Goal: Transaction & Acquisition: Purchase product/service

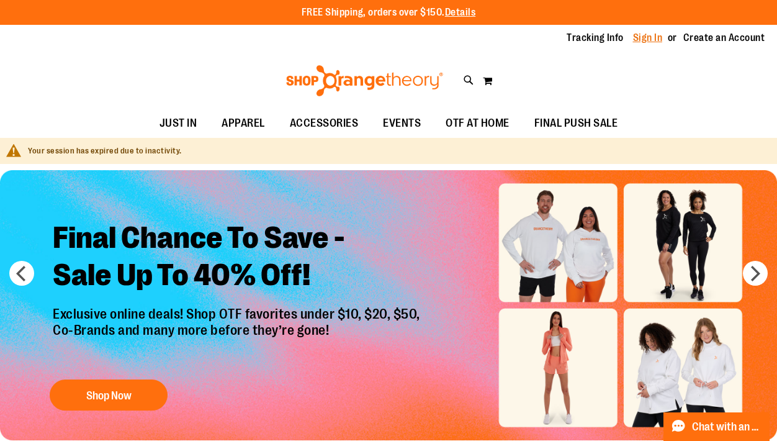
click at [648, 40] on link "Sign In" at bounding box center [648, 38] width 30 height 14
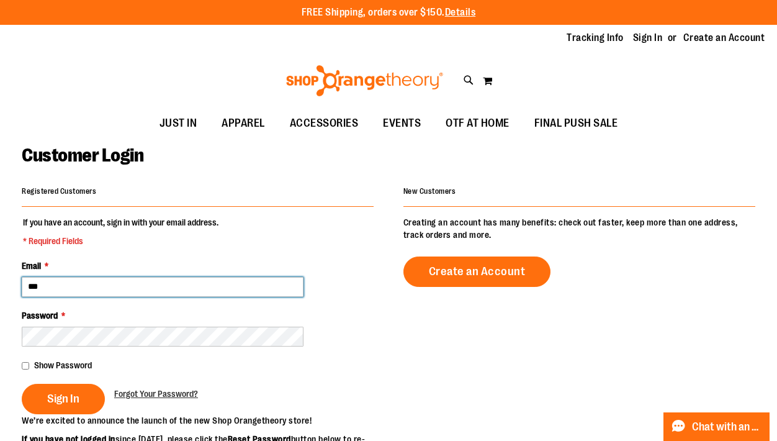
type input "**********"
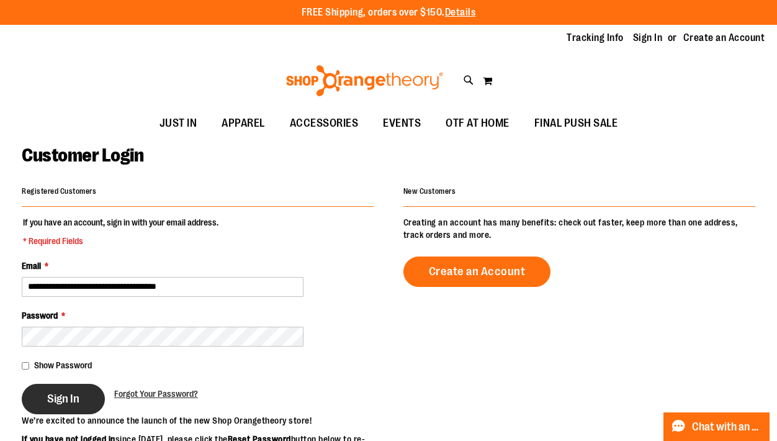
click at [88, 399] on button "Sign In" at bounding box center [63, 399] width 83 height 30
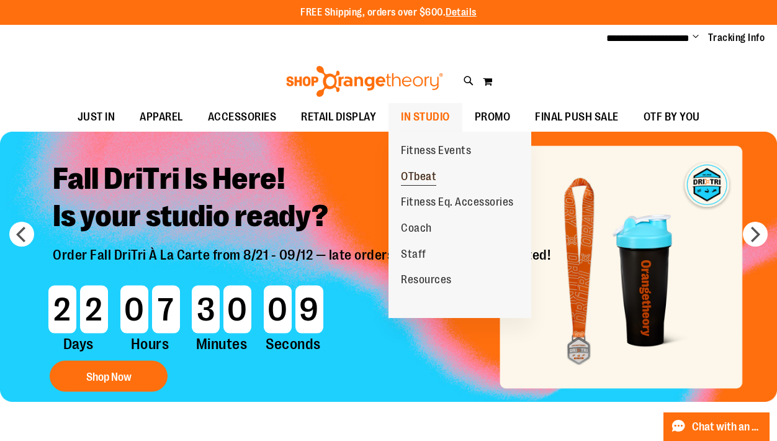
click at [425, 170] on span "OTbeat" at bounding box center [418, 178] width 35 height 16
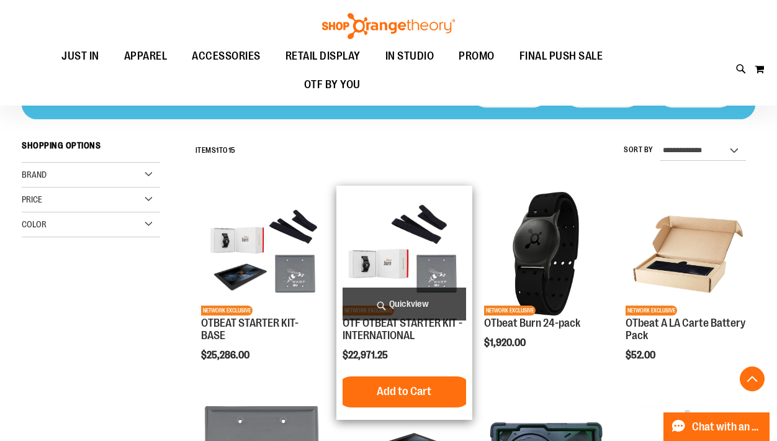
scroll to position [234, 0]
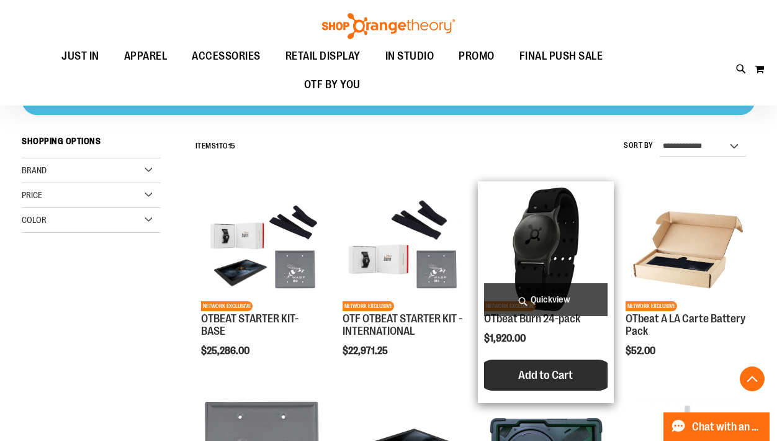
click at [545, 373] on span "Add to Cart" at bounding box center [546, 375] width 55 height 14
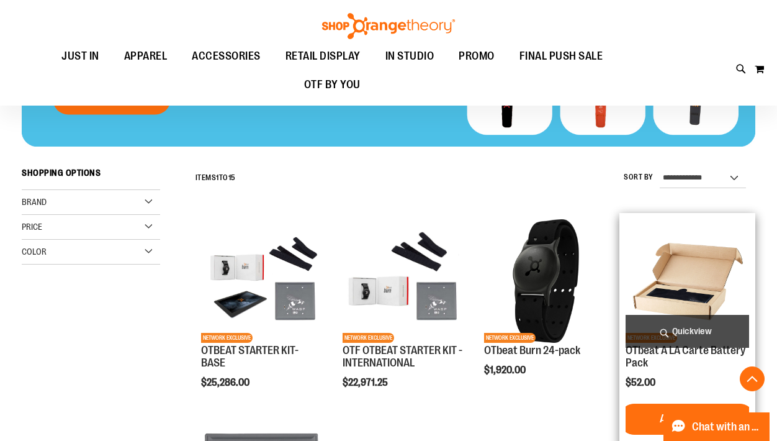
scroll to position [241, 0]
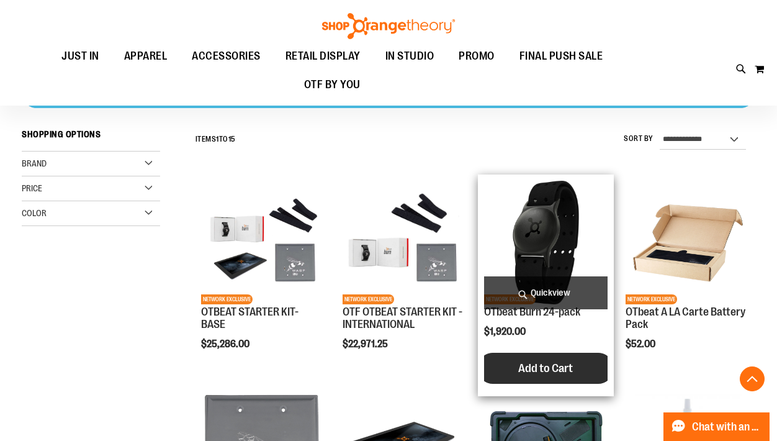
click at [531, 369] on span "Add to Cart" at bounding box center [546, 368] width 55 height 14
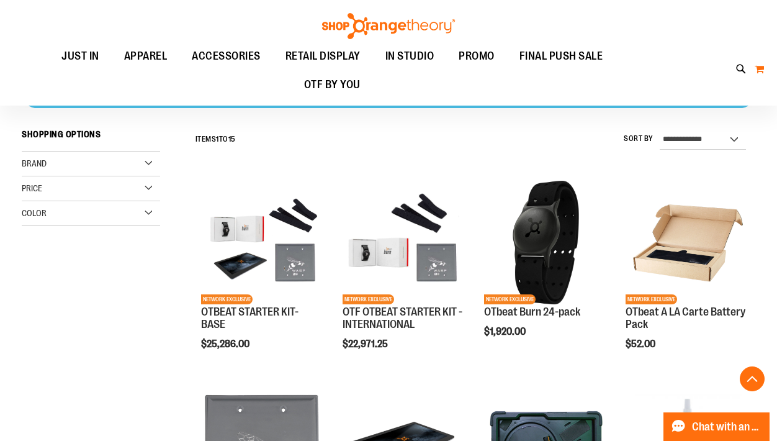
click at [755, 67] on button "My Cart 0" at bounding box center [759, 69] width 11 height 20
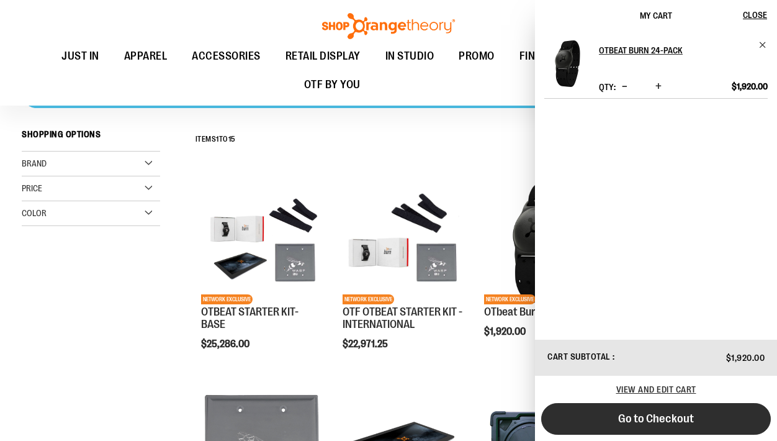
click at [630, 417] on span "Go to Checkout" at bounding box center [656, 419] width 76 height 14
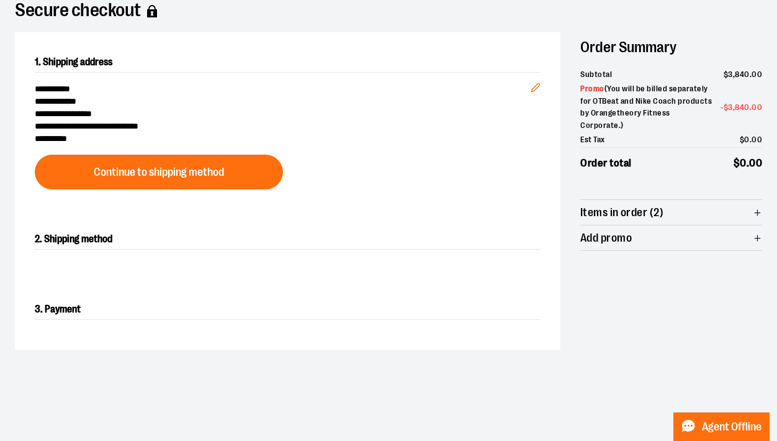
scroll to position [102, 0]
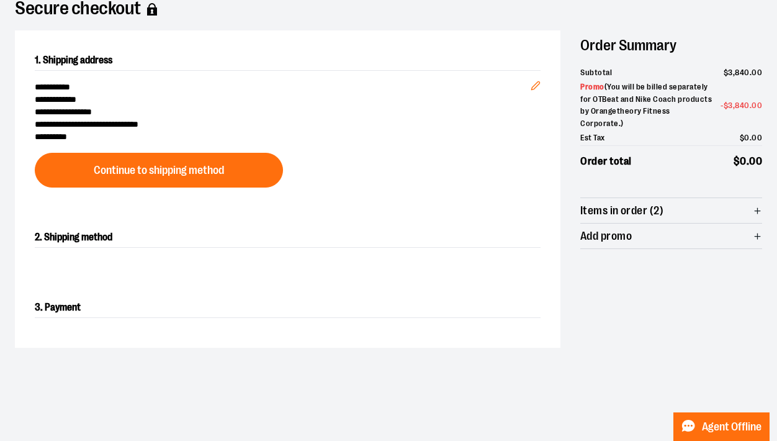
click at [761, 206] on icon "button" at bounding box center [757, 210] width 9 height 9
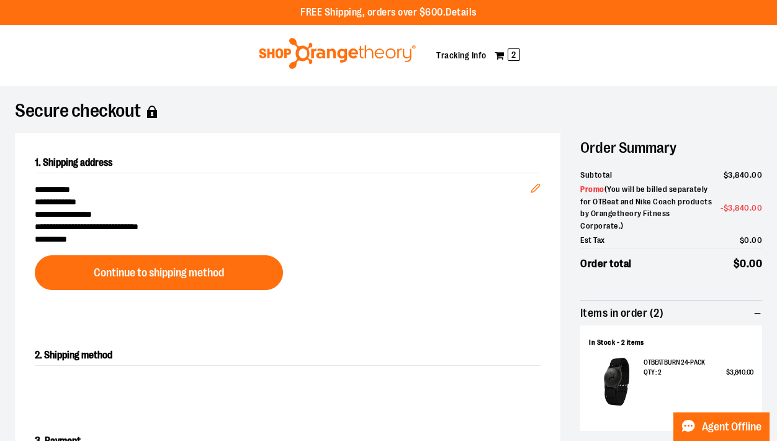
scroll to position [0, 0]
click at [507, 53] on link "My Cart 2" at bounding box center [507, 55] width 27 height 20
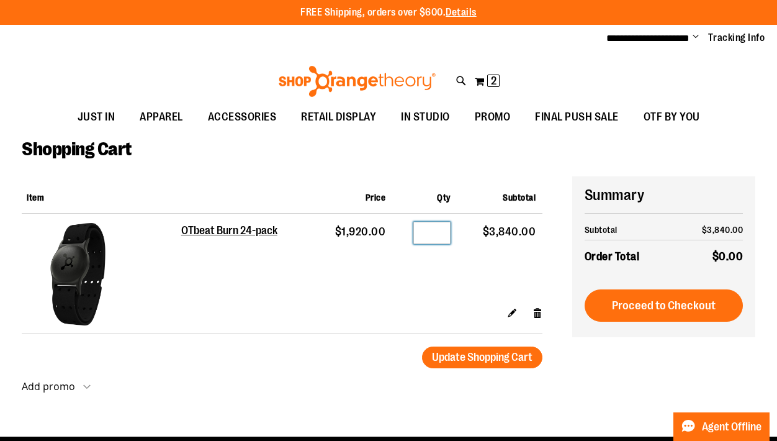
click at [443, 233] on input "*" at bounding box center [432, 233] width 37 height 22
type input "*"
click at [482, 356] on button "Update Shopping Cart" at bounding box center [482, 358] width 120 height 22
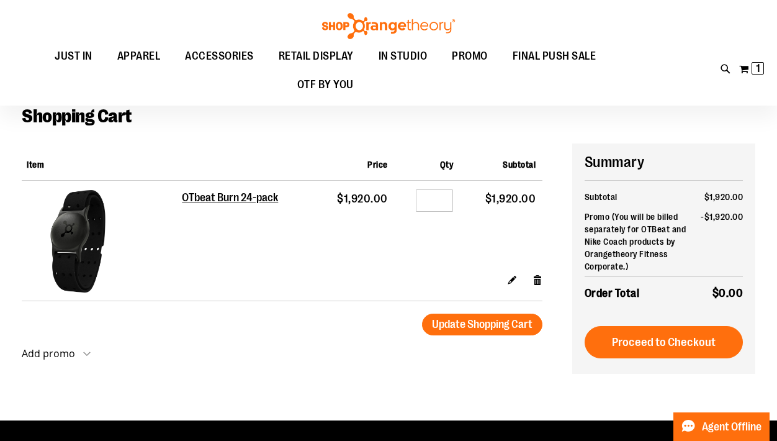
scroll to position [77, 0]
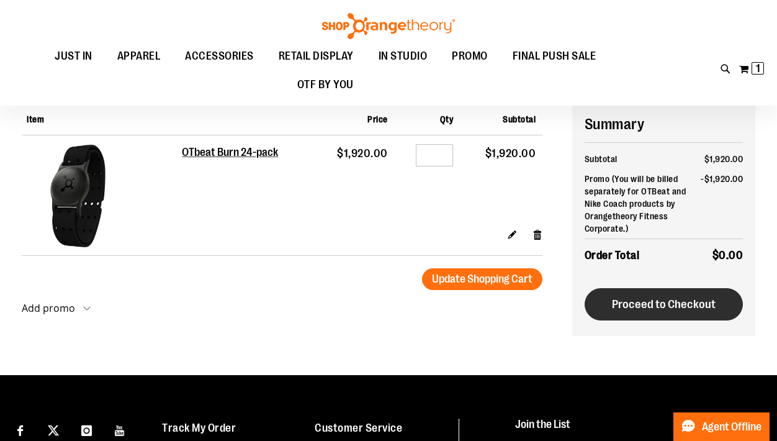
click at [655, 303] on span "Proceed to Checkout" at bounding box center [664, 304] width 104 height 14
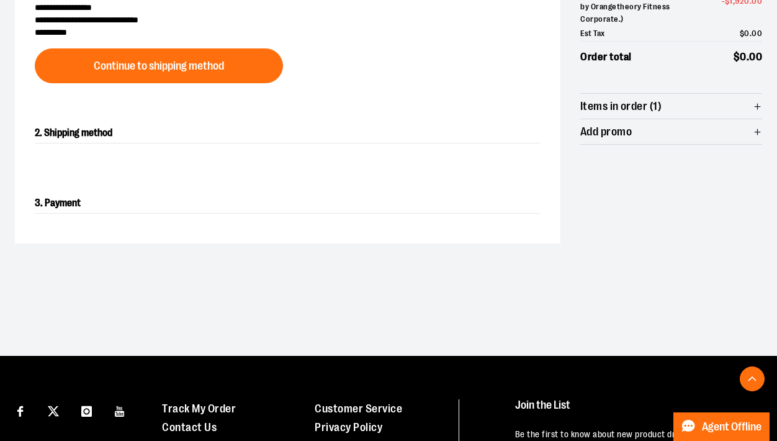
scroll to position [217, 0]
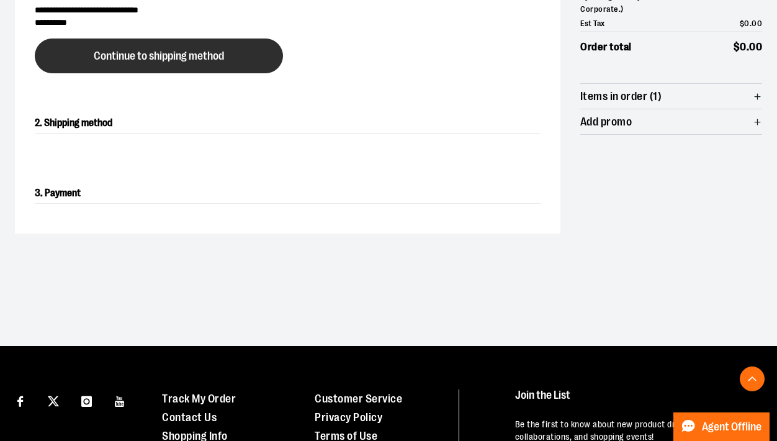
click at [244, 45] on button "Continue to shipping method" at bounding box center [159, 56] width 248 height 35
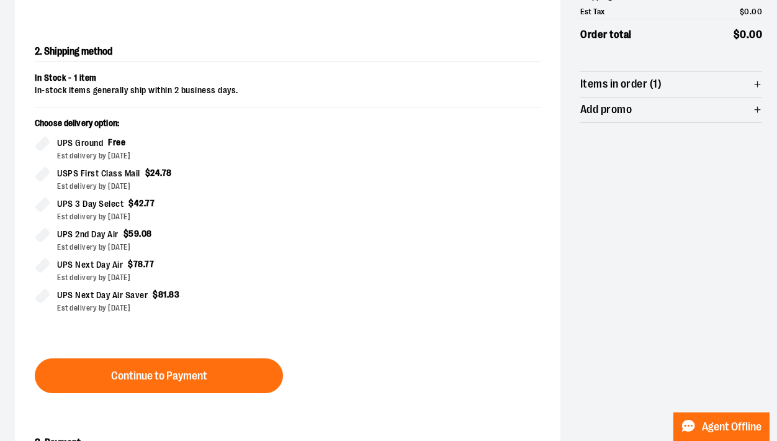
scroll to position [274, 0]
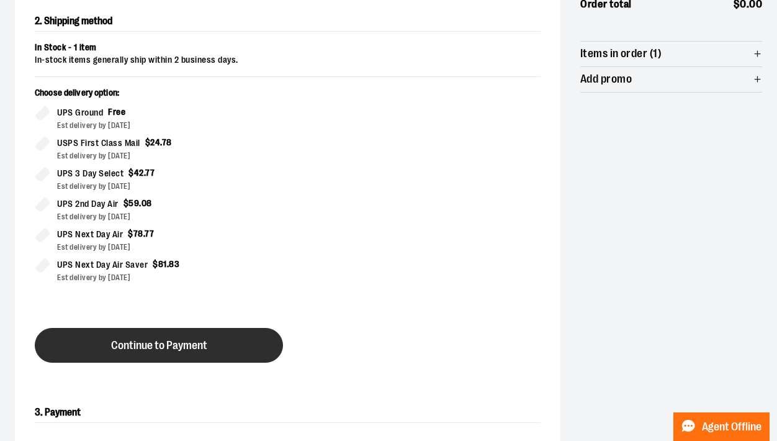
click at [188, 335] on button "Continue to Payment" at bounding box center [159, 345] width 248 height 35
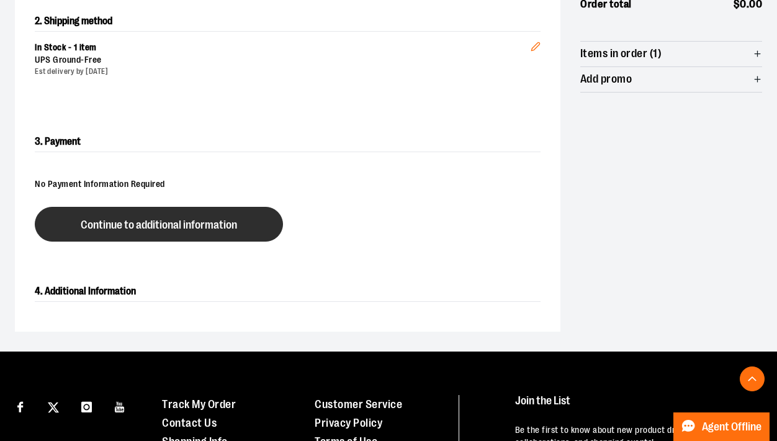
click at [217, 230] on span "Continue to additional information" at bounding box center [159, 225] width 156 height 12
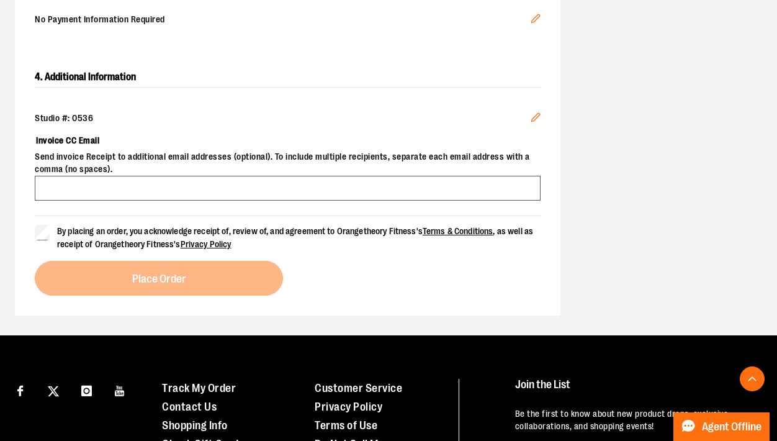
scroll to position [470, 0]
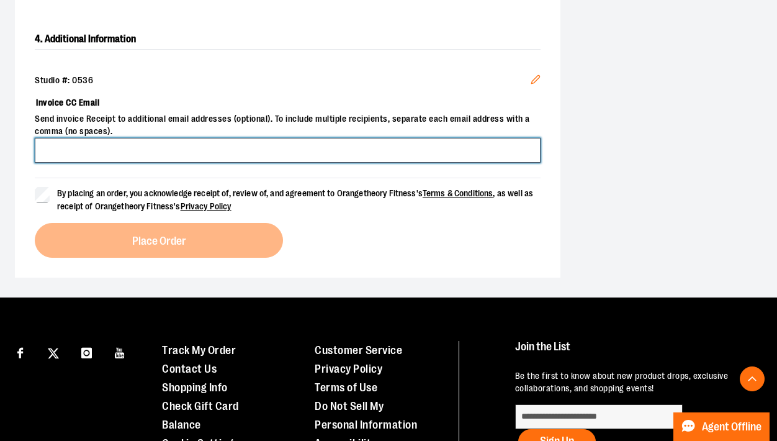
click at [322, 146] on input "Invoice CC Email" at bounding box center [288, 150] width 506 height 25
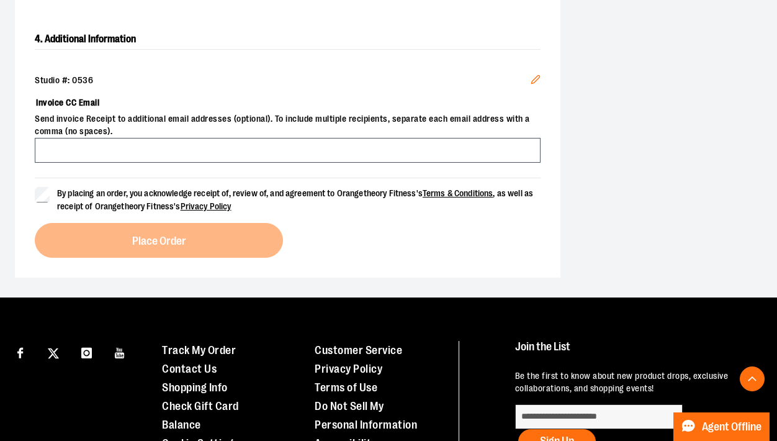
click at [304, 75] on div "Studio #: 0536" at bounding box center [288, 81] width 506 height 12
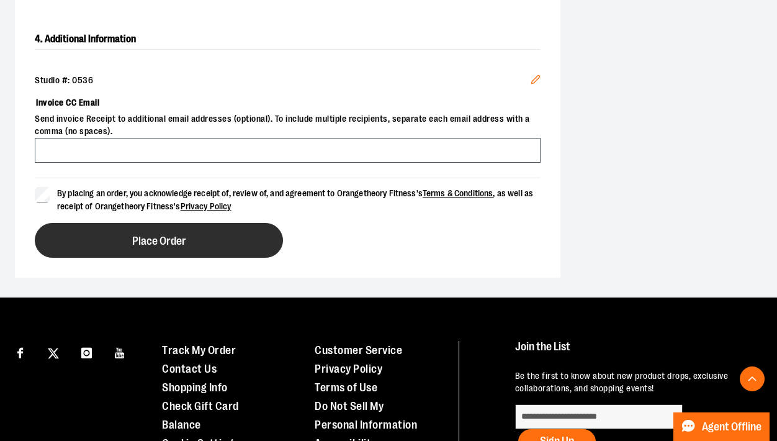
click at [122, 248] on button "Place Order" at bounding box center [159, 240] width 248 height 35
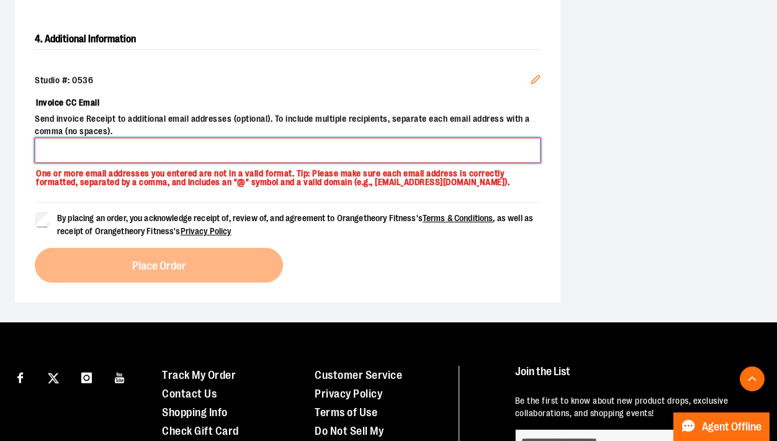
click at [227, 140] on input "Invoice CC Email" at bounding box center [288, 150] width 506 height 25
type input "**********"
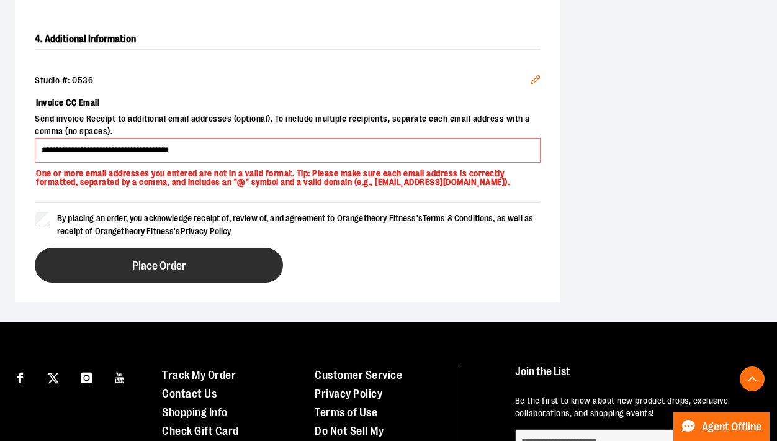
click at [101, 266] on button "Place Order" at bounding box center [159, 265] width 248 height 35
